Goal: Task Accomplishment & Management: Complete application form

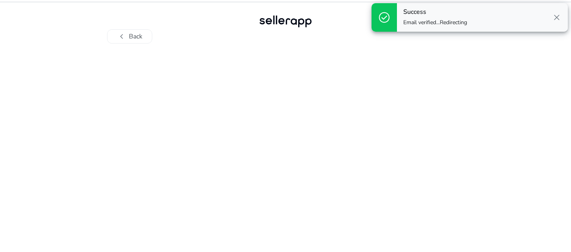
click at [559, 20] on span "close" at bounding box center [557, 18] width 10 height 10
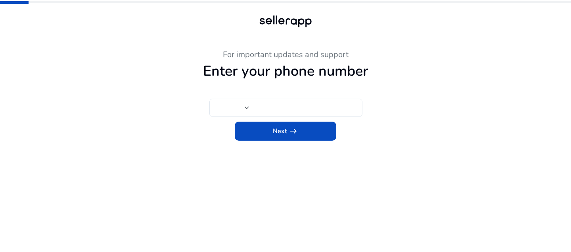
type input "***"
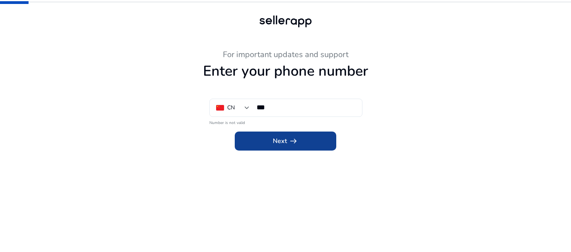
click at [257, 138] on span at bounding box center [285, 141] width 101 height 19
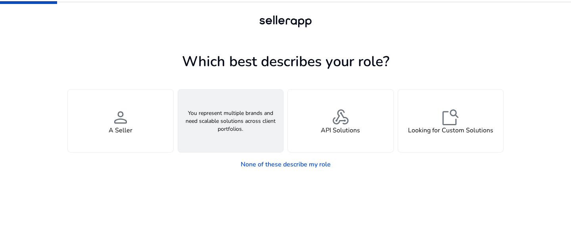
click at [247, 124] on div "groups An Agency" at bounding box center [230, 121] width 105 height 63
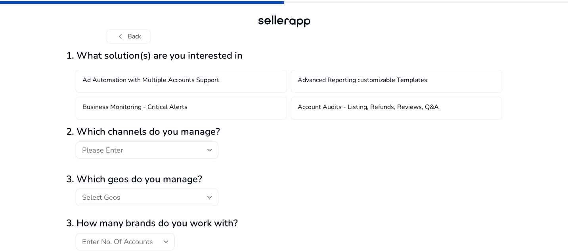
scroll to position [34, 0]
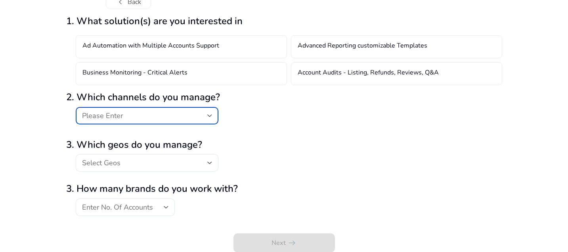
click at [172, 113] on div "Please Enter" at bounding box center [144, 115] width 125 height 9
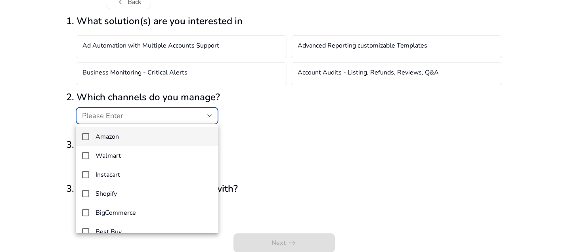
click at [150, 131] on mat-option "Amazon" at bounding box center [147, 136] width 143 height 19
click at [259, 128] on div at bounding box center [284, 126] width 568 height 252
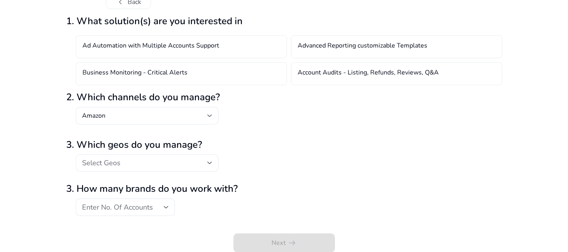
click at [150, 155] on div "Select Geos" at bounding box center [147, 162] width 130 height 17
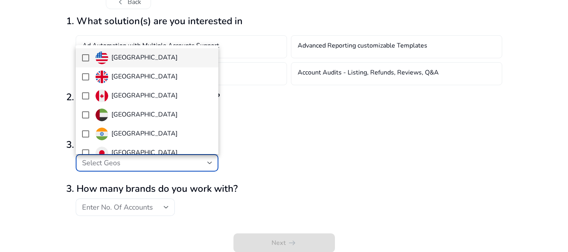
click at [143, 61] on h4 "[GEOGRAPHIC_DATA]" at bounding box center [144, 58] width 66 height 8
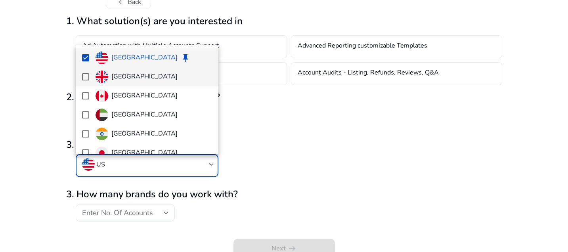
click at [136, 76] on h4 "[GEOGRAPHIC_DATA]" at bounding box center [144, 77] width 66 height 8
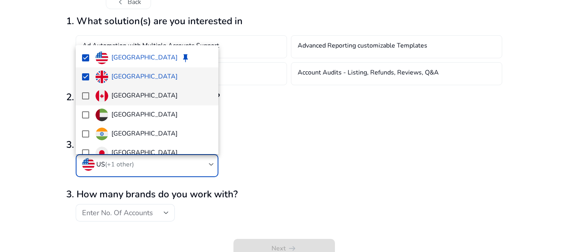
click at [131, 92] on h4 "[GEOGRAPHIC_DATA]" at bounding box center [144, 96] width 66 height 8
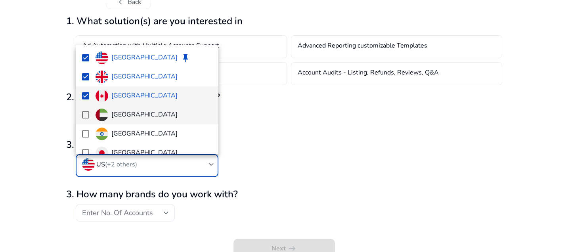
click at [128, 112] on h4 "[GEOGRAPHIC_DATA]" at bounding box center [144, 115] width 66 height 8
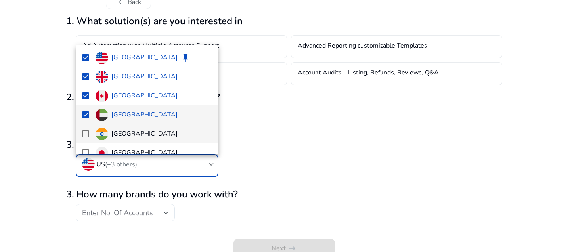
click at [125, 125] on mat-option "[GEOGRAPHIC_DATA]" at bounding box center [147, 133] width 143 height 19
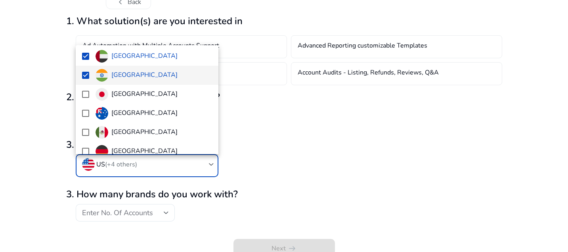
scroll to position [62, 0]
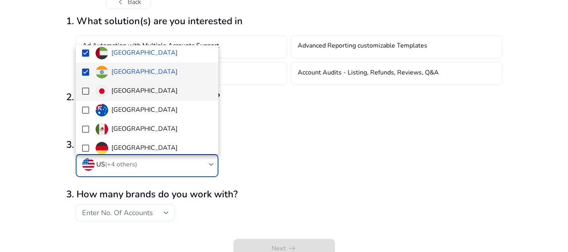
click at [128, 89] on span "[GEOGRAPHIC_DATA]" at bounding box center [154, 91] width 117 height 13
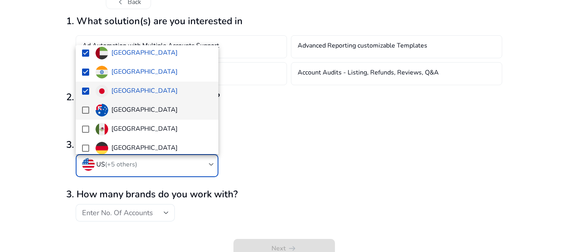
click at [124, 111] on h4 "[GEOGRAPHIC_DATA]" at bounding box center [144, 110] width 66 height 8
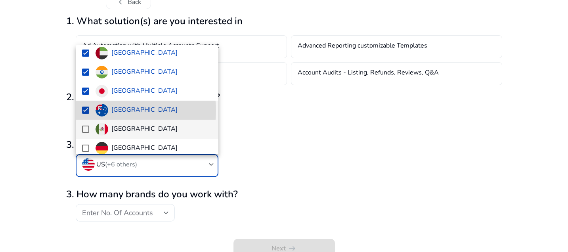
click at [122, 133] on h4 "[GEOGRAPHIC_DATA]" at bounding box center [144, 129] width 66 height 8
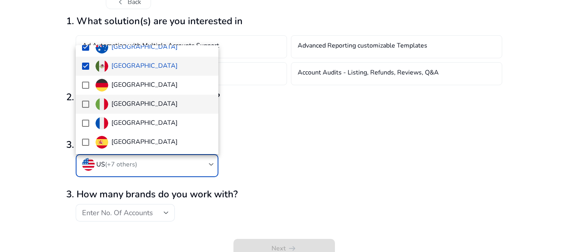
scroll to position [130, 0]
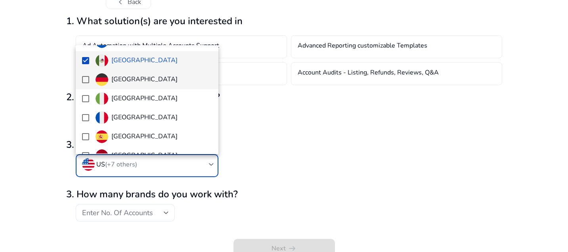
click at [132, 80] on h4 "[GEOGRAPHIC_DATA]" at bounding box center [144, 80] width 66 height 8
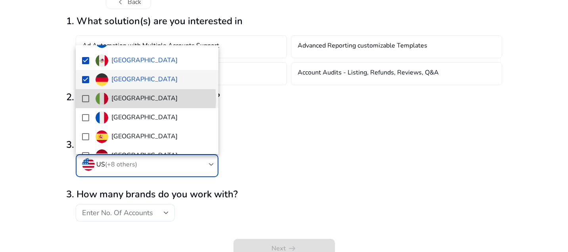
click at [127, 99] on span "[GEOGRAPHIC_DATA]" at bounding box center [154, 98] width 117 height 13
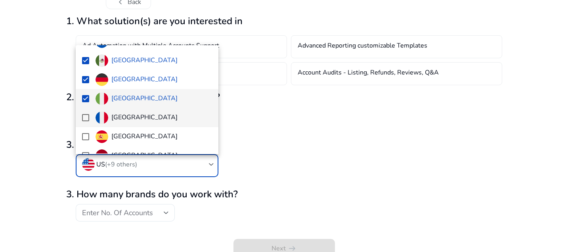
click at [123, 114] on h4 "[GEOGRAPHIC_DATA]" at bounding box center [144, 118] width 66 height 8
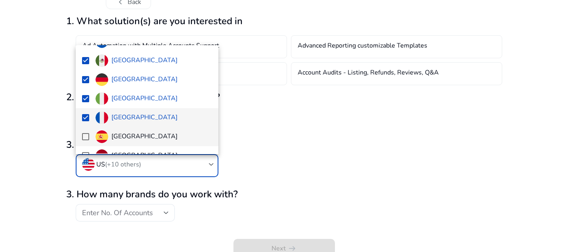
click at [118, 140] on h4 "[GEOGRAPHIC_DATA]" at bounding box center [144, 137] width 66 height 8
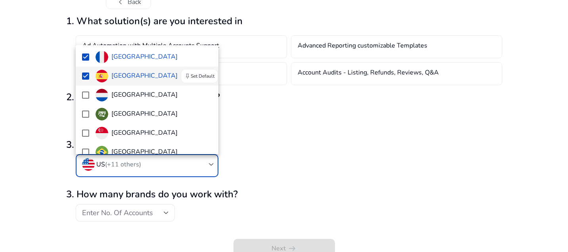
scroll to position [191, 0]
click at [128, 97] on h4 "[GEOGRAPHIC_DATA]" at bounding box center [144, 95] width 66 height 8
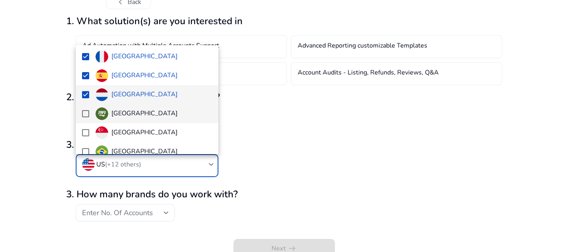
click at [124, 110] on h4 "[GEOGRAPHIC_DATA]" at bounding box center [144, 114] width 66 height 8
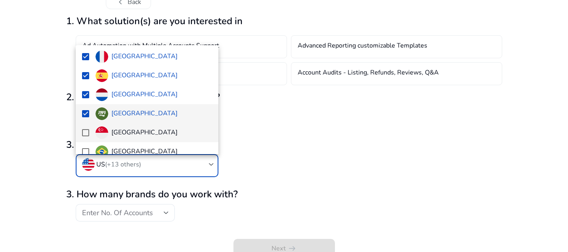
click at [119, 132] on h4 "[GEOGRAPHIC_DATA]" at bounding box center [144, 133] width 66 height 8
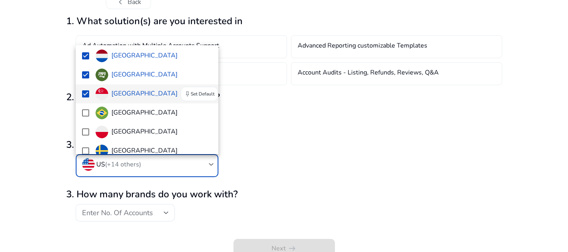
scroll to position [238, 0]
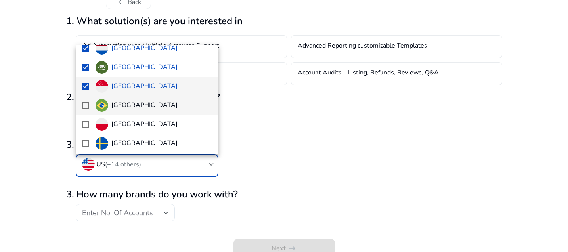
click at [123, 103] on h4 "[GEOGRAPHIC_DATA]" at bounding box center [144, 105] width 66 height 8
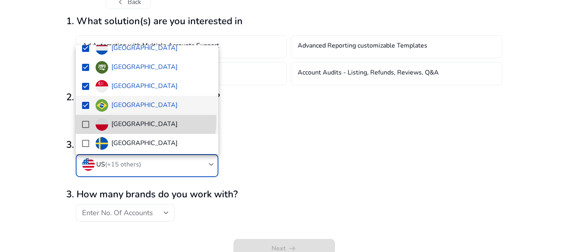
click at [119, 120] on h4 "[GEOGRAPHIC_DATA]" at bounding box center [144, 124] width 66 height 8
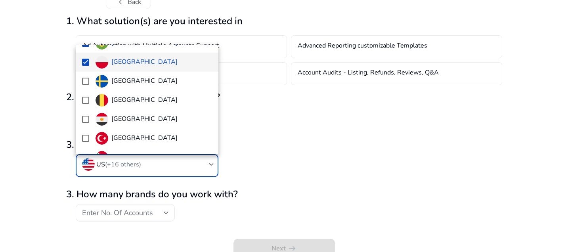
scroll to position [316, 0]
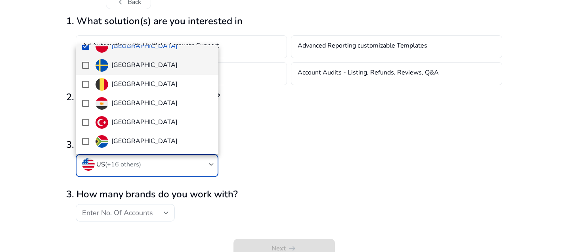
click at [129, 63] on h4 "[GEOGRAPHIC_DATA]" at bounding box center [144, 65] width 66 height 8
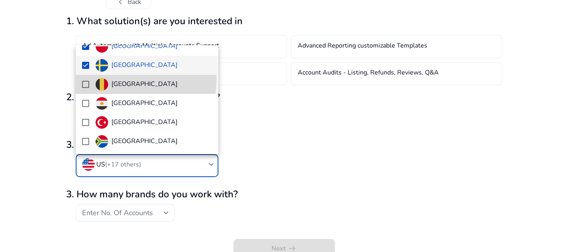
click at [124, 80] on h4 "[GEOGRAPHIC_DATA]" at bounding box center [144, 84] width 66 height 8
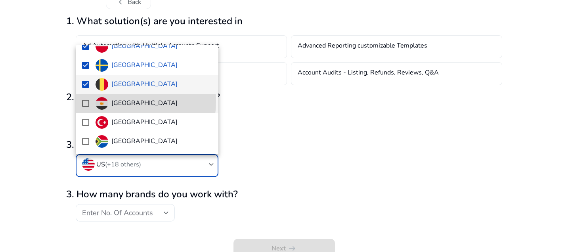
click at [120, 101] on h4 "[GEOGRAPHIC_DATA]" at bounding box center [144, 103] width 66 height 8
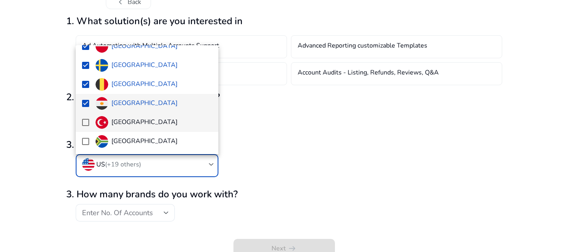
click at [117, 121] on h4 "[GEOGRAPHIC_DATA]" at bounding box center [144, 123] width 66 height 8
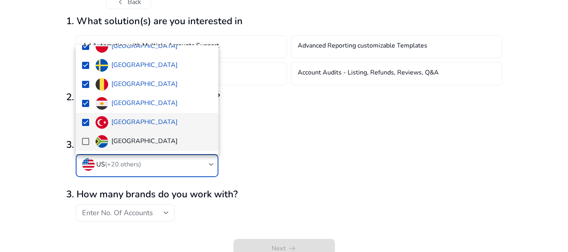
click at [115, 140] on h4 "[GEOGRAPHIC_DATA]" at bounding box center [144, 142] width 66 height 8
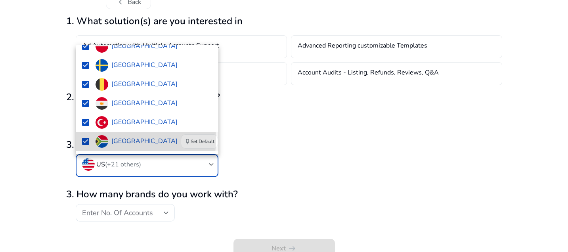
scroll to position [40, 0]
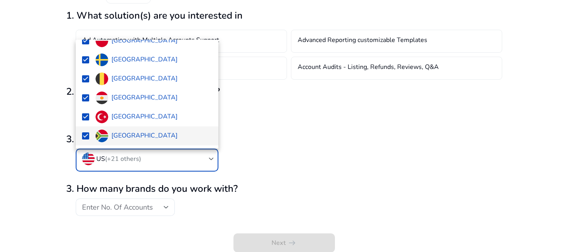
click at [284, 139] on div at bounding box center [284, 126] width 568 height 252
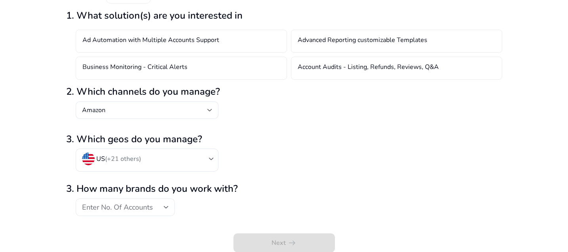
click at [148, 199] on div "Enter No. Of Accounts" at bounding box center [125, 207] width 86 height 17
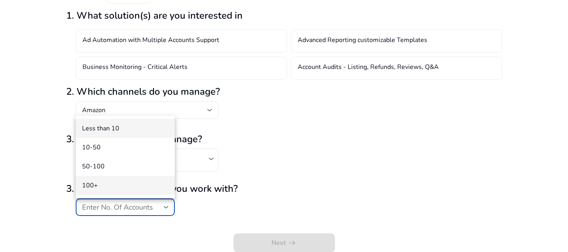
click at [139, 181] on span "100+" at bounding box center [125, 185] width 86 height 9
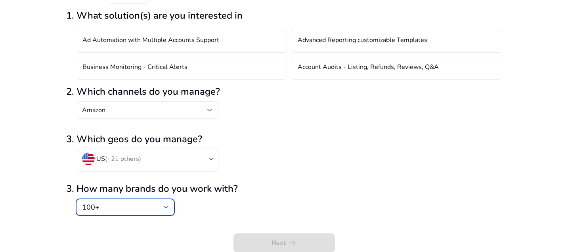
click at [284, 169] on div "US (+21 others)" at bounding box center [284, 164] width 436 height 31
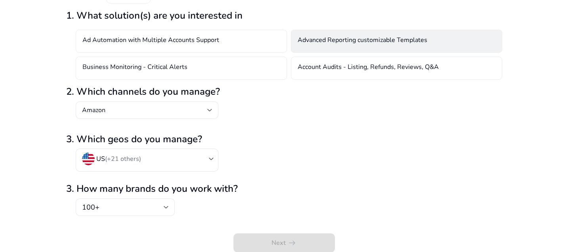
click at [373, 48] on div "Advanced Reporting customizable Templates" at bounding box center [396, 41] width 211 height 23
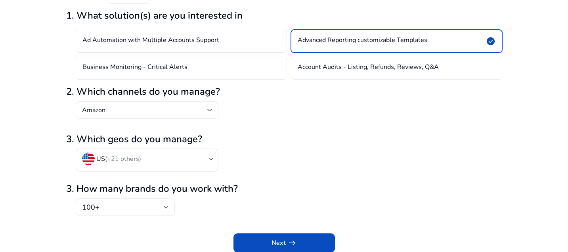
click at [373, 48] on div "Advanced Reporting customizable Templates check_circle" at bounding box center [396, 41] width 211 height 23
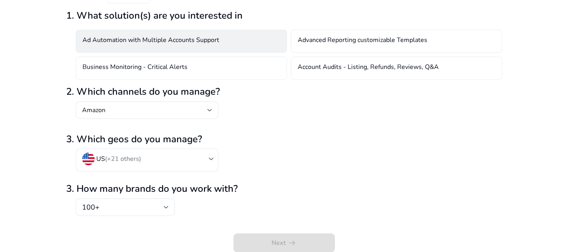
click at [222, 43] on div "Ad Automation with Multiple Accounts Support" at bounding box center [181, 41] width 211 height 23
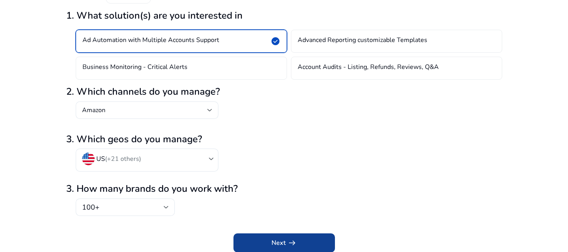
click at [305, 238] on span "submit" at bounding box center [283, 242] width 101 height 19
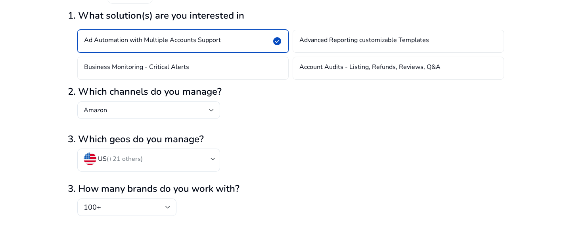
scroll to position [0, 0]
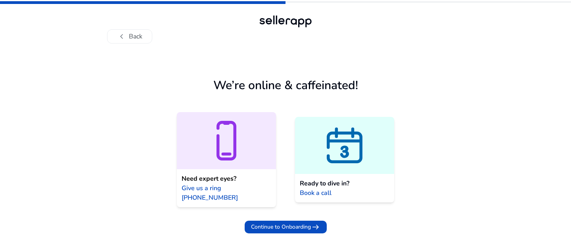
click at [304, 88] on h1 "We’re online & caffeinated!" at bounding box center [285, 85] width 145 height 14
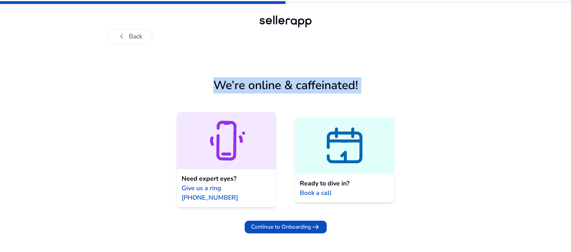
click at [400, 75] on div "We’re online & caffeinated! Need expert eyes? Give us a ring [PHONE_NUMBER] Rea…" at bounding box center [285, 142] width 317 height 184
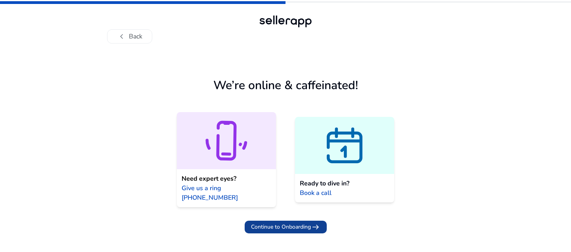
click at [312, 222] on span "arrow_right_alt" at bounding box center [316, 227] width 10 height 10
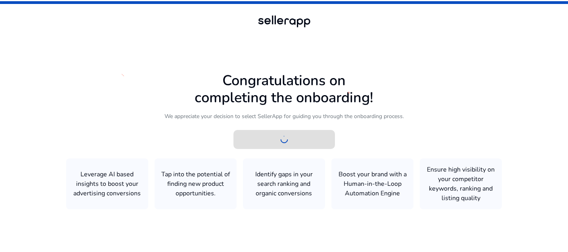
click at [312, 81] on icon at bounding box center [284, 125] width 568 height 250
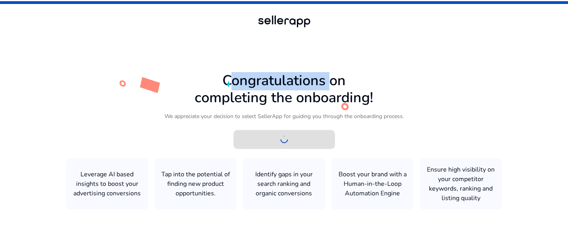
click at [312, 81] on icon at bounding box center [284, 125] width 568 height 250
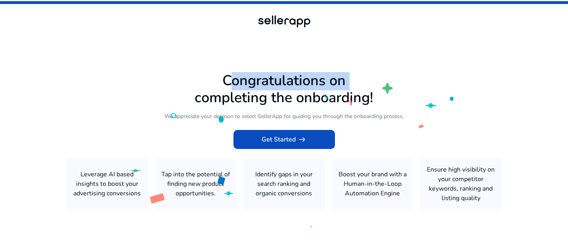
click at [298, 90] on icon at bounding box center [284, 125] width 568 height 250
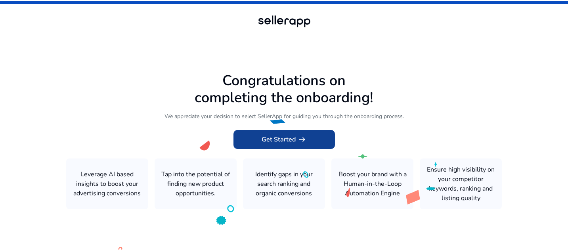
click at [278, 137] on span "Get Started arrow_right_alt" at bounding box center [284, 140] width 45 height 10
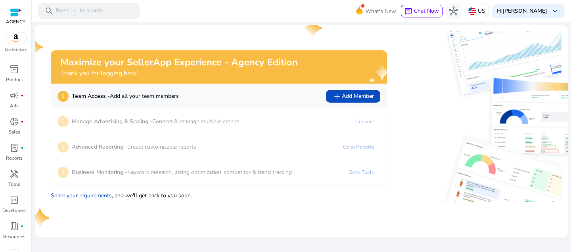
click at [410, 98] on img at bounding box center [477, 65] width 168 height 68
click at [443, 105] on img at bounding box center [509, 116] width 168 height 85
click at [11, 70] on span "inventory_2" at bounding box center [15, 70] width 10 height 10
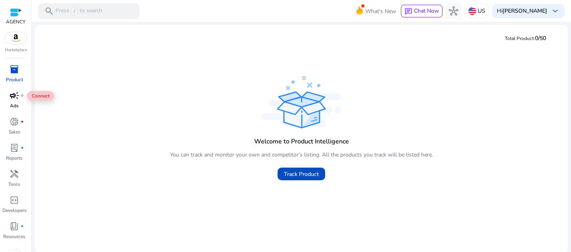
click at [16, 101] on div "campaign fiber_manual_record" at bounding box center [14, 95] width 22 height 13
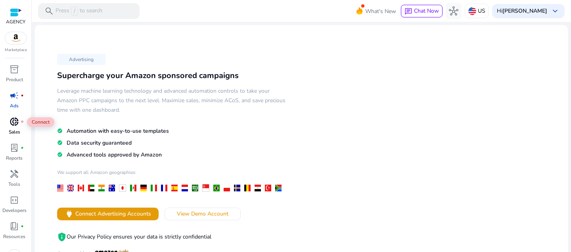
click at [17, 121] on span "donut_small" at bounding box center [15, 122] width 10 height 10
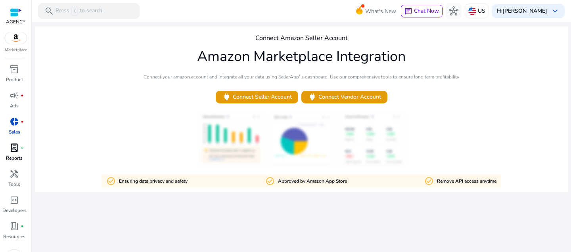
click at [15, 148] on span "lab_profile" at bounding box center [15, 148] width 10 height 10
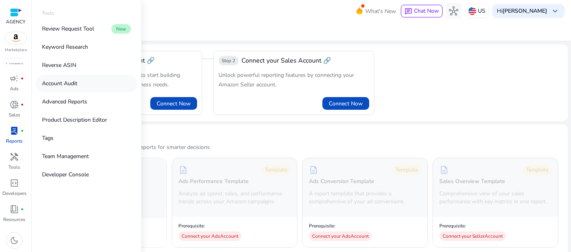
click at [75, 82] on p "Account Audit" at bounding box center [59, 83] width 35 height 8
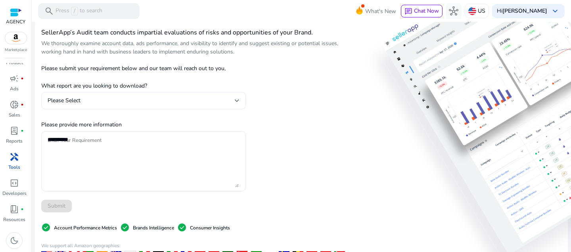
scroll to position [23, 0]
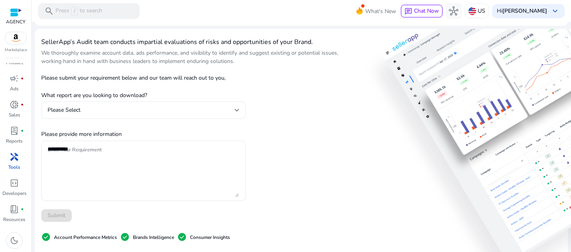
click at [160, 105] on div "Please Select" at bounding box center [144, 109] width 192 height 17
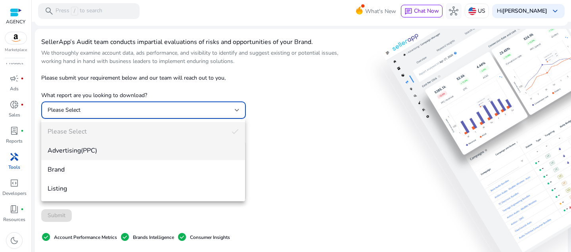
click at [124, 155] on span "Advertising(PPC)" at bounding box center [143, 150] width 191 height 9
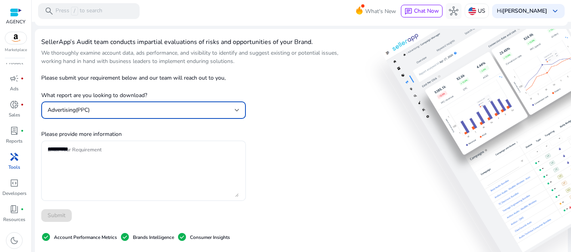
scroll to position [157, 0]
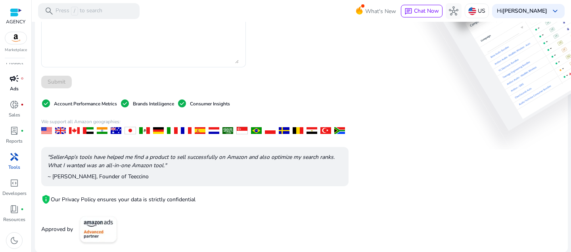
click at [16, 86] on p "Ads" at bounding box center [14, 88] width 9 height 7
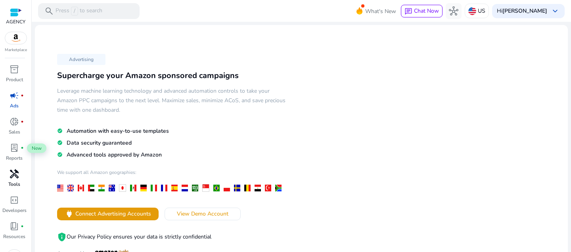
click at [10, 174] on span "handyman" at bounding box center [15, 174] width 10 height 10
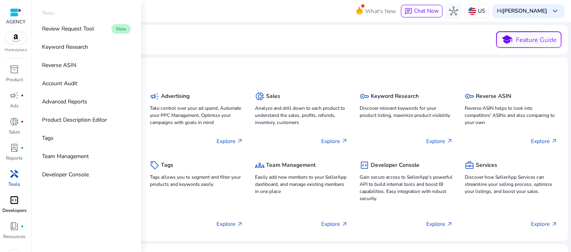
click at [10, 201] on span "code_blocks" at bounding box center [15, 200] width 10 height 10
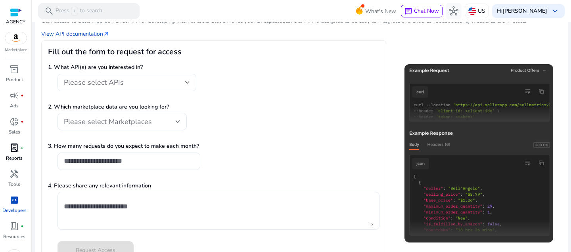
scroll to position [17, 0]
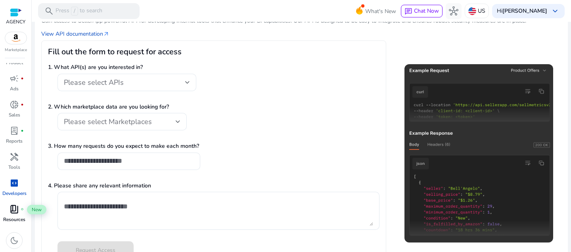
click at [11, 209] on span "book_4" at bounding box center [15, 210] width 10 height 10
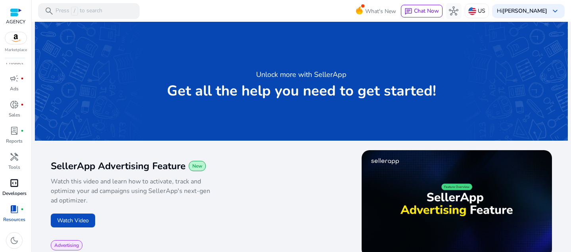
click at [11, 183] on span "code_blocks" at bounding box center [15, 183] width 10 height 10
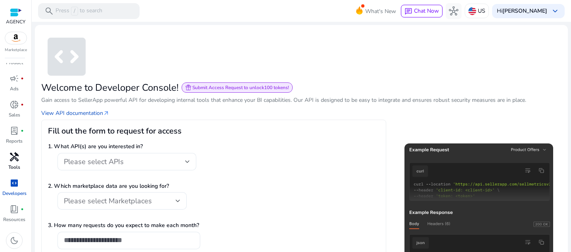
click at [6, 160] on div "handyman" at bounding box center [14, 157] width 22 height 13
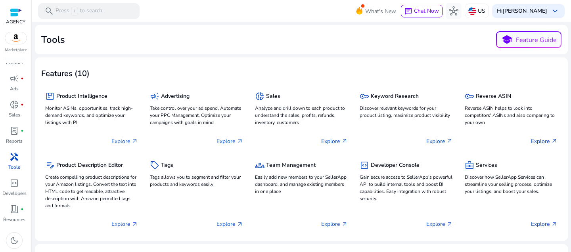
click at [14, 164] on p "Tools" at bounding box center [14, 167] width 12 height 7
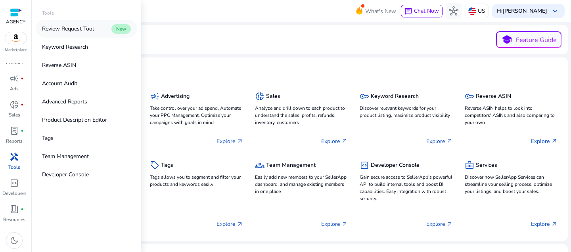
click at [57, 32] on p "Review Request Tool" at bounding box center [68, 29] width 52 height 8
click at [11, 131] on span "lab_profile" at bounding box center [15, 131] width 10 height 10
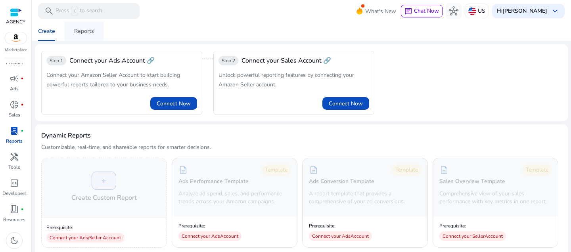
click at [81, 34] on div "Reports" at bounding box center [84, 32] width 20 height 6
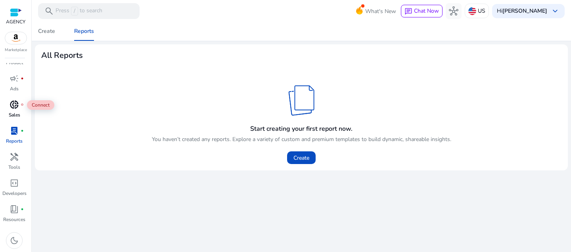
click at [18, 105] on span "donut_small" at bounding box center [15, 105] width 10 height 10
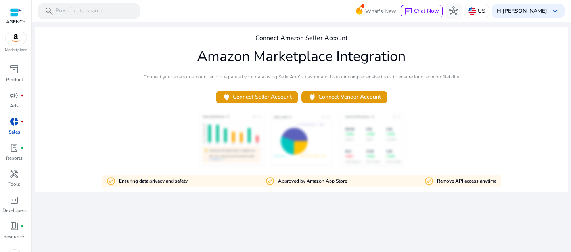
click at [15, 126] on span "donut_small" at bounding box center [15, 122] width 10 height 10
click at [15, 96] on span "campaign" at bounding box center [15, 96] width 10 height 10
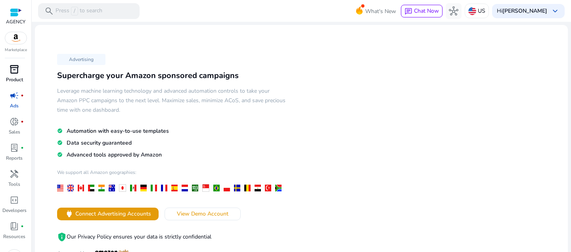
click at [20, 70] on div "inventory_2" at bounding box center [14, 69] width 22 height 13
